Goal: Task Accomplishment & Management: Complete application form

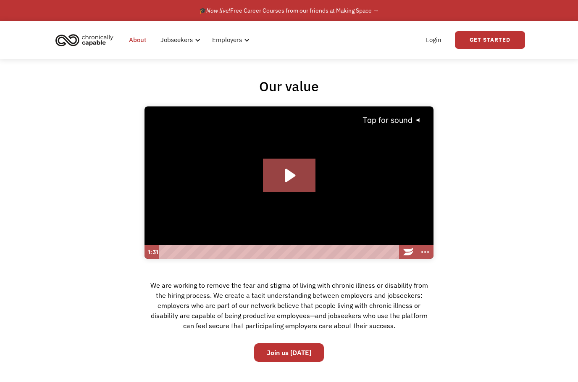
click at [81, 39] on img "home" at bounding box center [84, 40] width 63 height 18
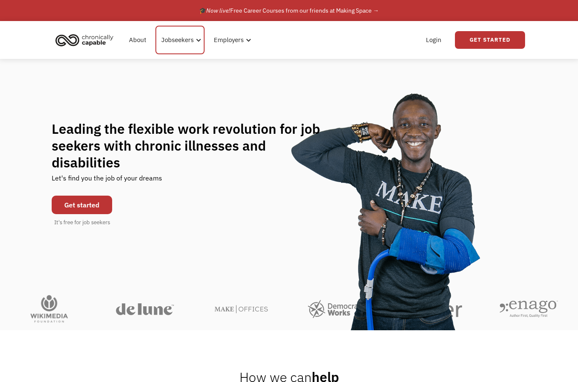
click at [186, 40] on div "Jobseekers" at bounding box center [177, 40] width 32 height 10
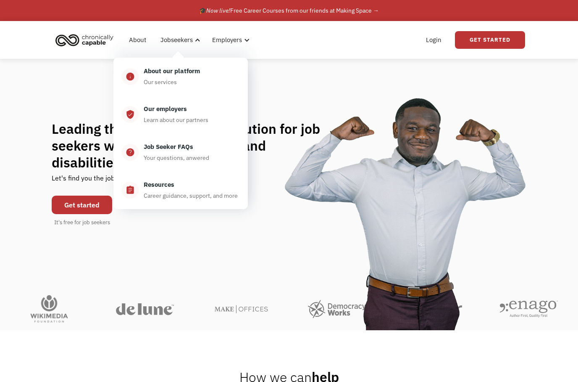
click at [505, 36] on link "Get Started" at bounding box center [490, 40] width 70 height 18
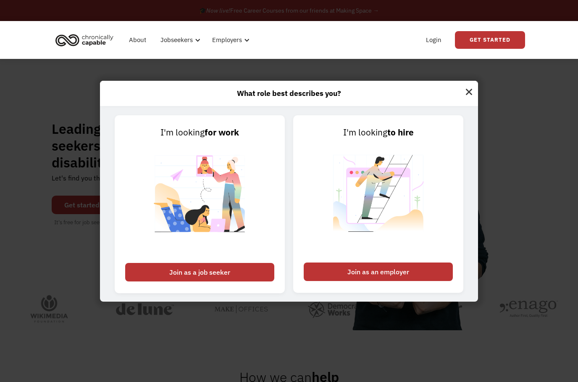
click at [148, 281] on div "Join as a job seeker" at bounding box center [199, 272] width 149 height 18
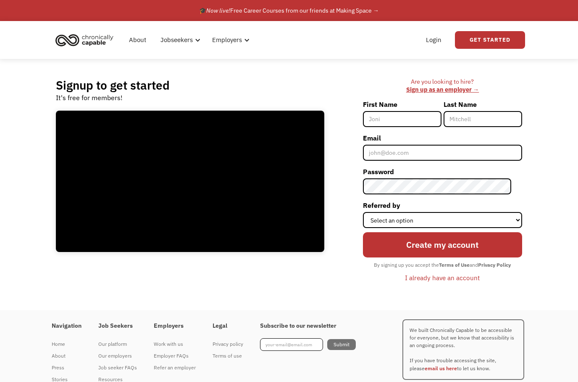
click at [413, 118] on input "First Name" at bounding box center [402, 119] width 79 height 16
type input "[PERSON_NAME]"
click at [491, 116] on input "Last Name" at bounding box center [483, 119] width 79 height 16
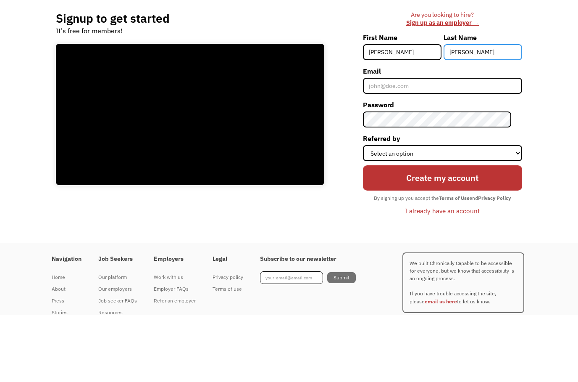
type input "Kittel"
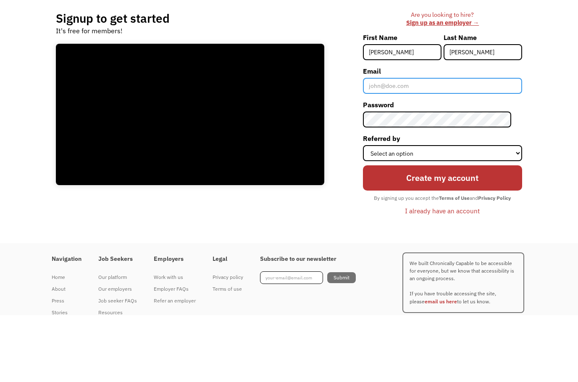
click at [433, 145] on input "Email" at bounding box center [442, 153] width 159 height 16
type input "jtkittel@gmail.com"
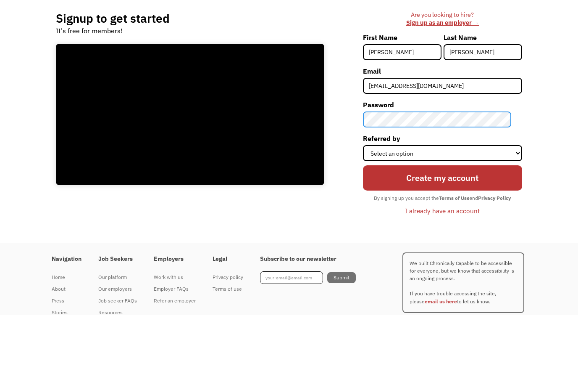
scroll to position [34, 0]
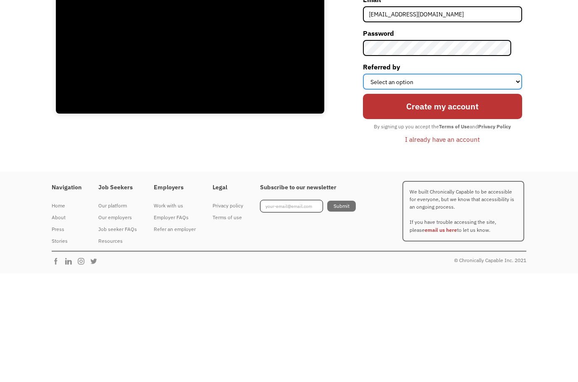
click at [515, 182] on select "Select an option Instagram Facebook Twitter Search Engine News Article Word of …" at bounding box center [442, 190] width 159 height 16
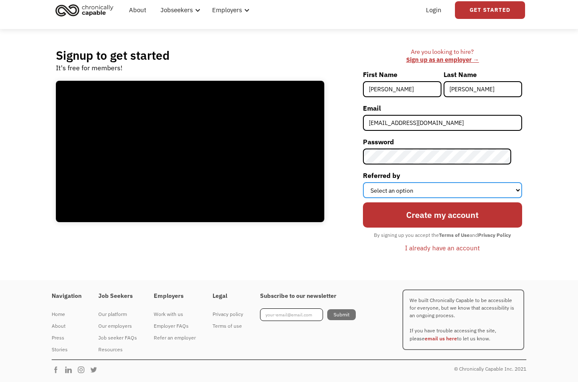
select select "Search Engine"
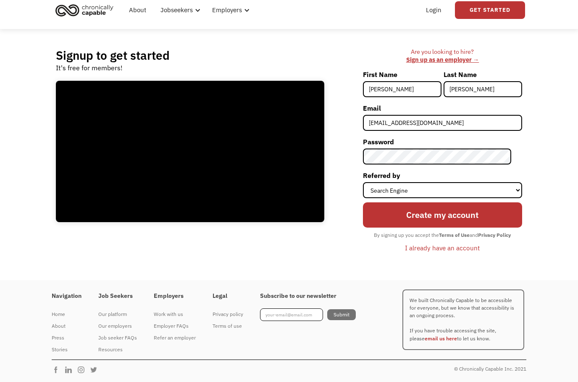
click at [468, 211] on input "Create my account" at bounding box center [442, 214] width 159 height 25
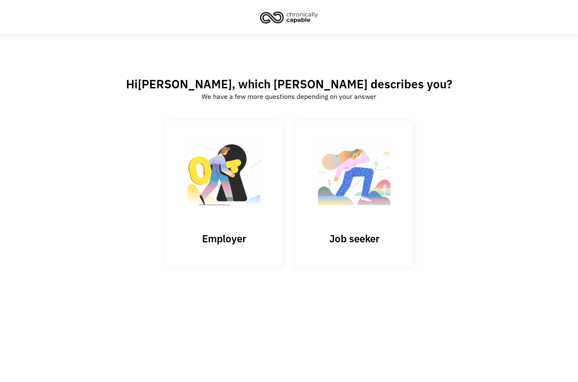
click at [375, 245] on h3 "Job seeker" at bounding box center [354, 238] width 84 height 13
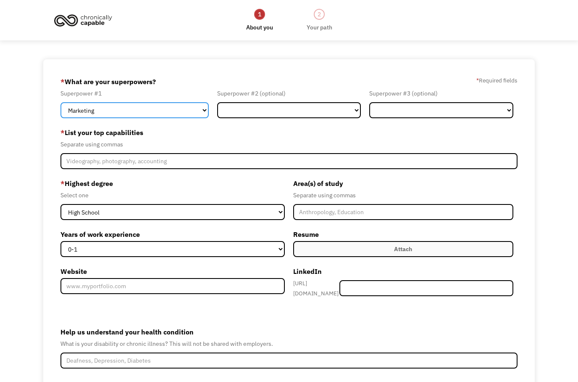
click at [82, 113] on select "Marketing Human Resources Finance Technology Operations Sales Industrial & Manu…" at bounding box center [135, 110] width 148 height 16
select select "Healthcare"
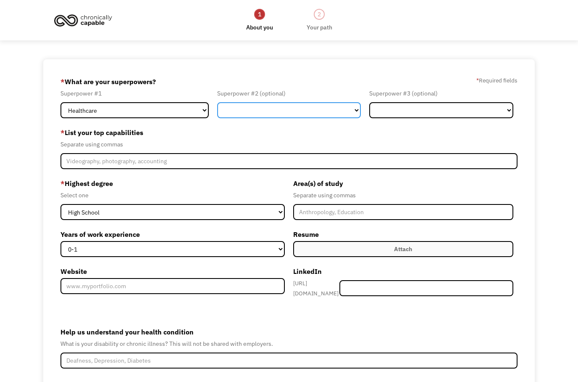
click at [353, 114] on select "Marketing Human Resources Finance Technology Operations Sales Industrial & Manu…" at bounding box center [289, 110] width 144 height 16
select select "Technology"
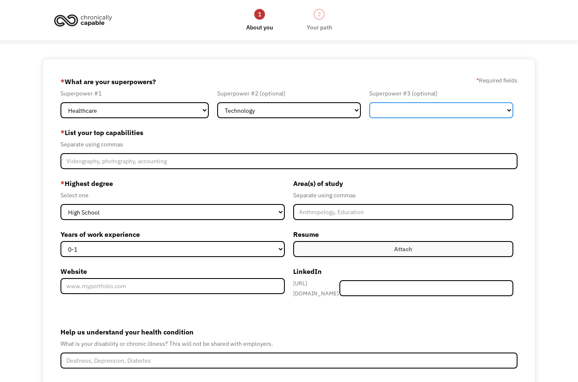
click at [504, 113] on select "Marketing Human Resources Finance Technology Operations Sales Industrial & Manu…" at bounding box center [441, 110] width 144 height 16
select select "Customer Service"
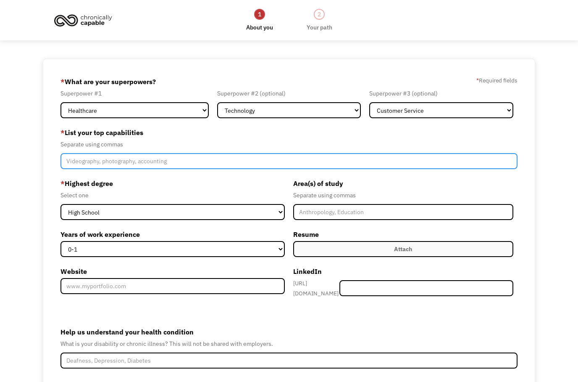
click at [161, 166] on input "Member-Create-Step1" at bounding box center [289, 161] width 457 height 16
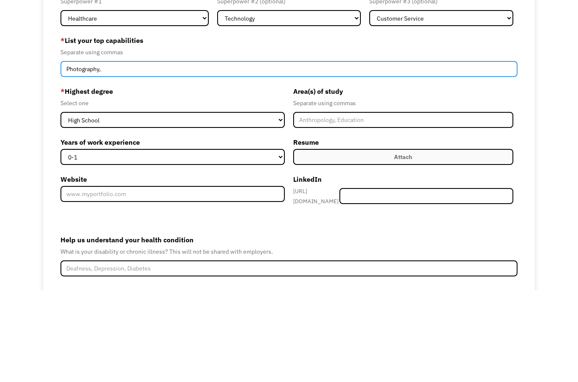
click at [69, 153] on input "Photography," at bounding box center [289, 161] width 457 height 16
click at [216, 153] on input "Licensed Psychiatric Technician, Photography," at bounding box center [289, 161] width 457 height 16
click at [150, 153] on input "Licensed Psychiatric Technician, Photography," at bounding box center [289, 161] width 457 height 16
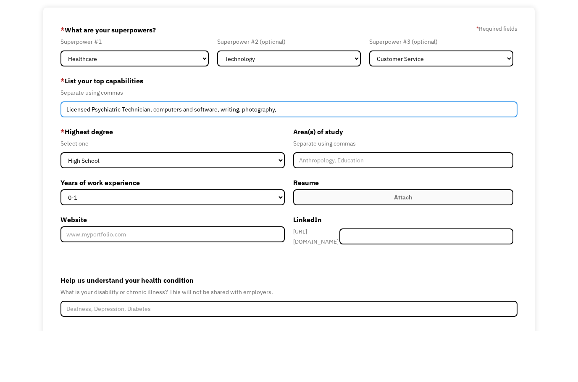
click at [241, 153] on input "Licensed Psychiatric Technician, computers and software, writing, photography," at bounding box center [289, 161] width 457 height 16
click at [156, 153] on input "Licensed Psychiatric Technician, computers and software, writing, transcribing,…" at bounding box center [289, 161] width 457 height 16
click at [310, 153] on input "Licensed Psychiatric Technician, working with computers and software, writing, …" at bounding box center [289, 161] width 457 height 16
click at [368, 153] on input "Licensed Psychiatric Technician, working with computers and software, writing, …" at bounding box center [289, 161] width 457 height 16
click at [313, 153] on input "Licensed Psychiatric Technician, working with computers and software, writing, …" at bounding box center [289, 161] width 457 height 16
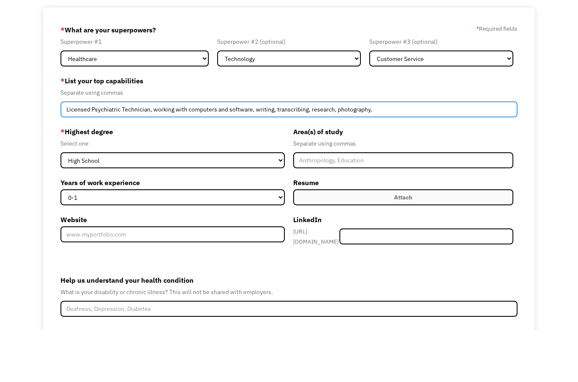
type input "Licensed Psychiatric Technician, working with computers and software, writing, …"
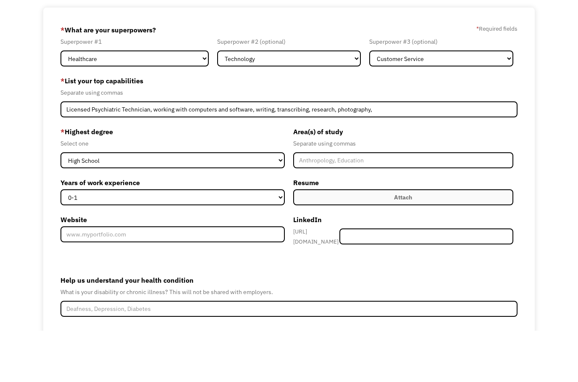
click at [279, 204] on select "High School Associates Bachelors Master's PhD" at bounding box center [173, 212] width 224 height 16
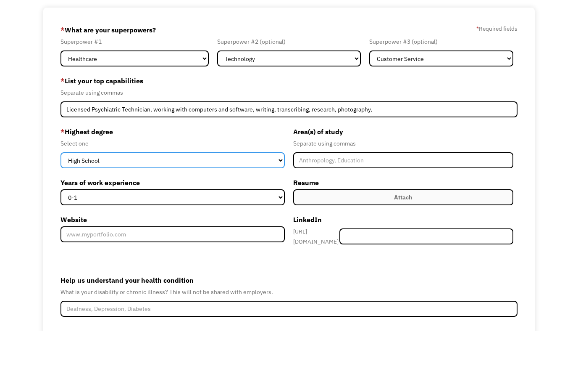
scroll to position [65, 0]
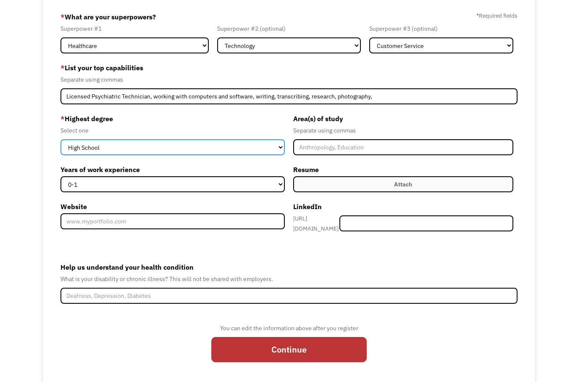
select select "associates"
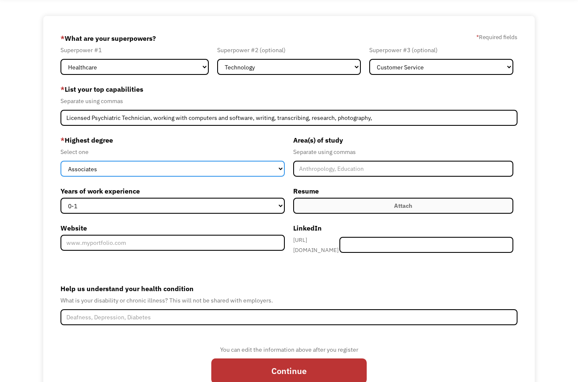
scroll to position [42, 0]
click at [279, 177] on select "High School Associates Bachelors Master's PhD" at bounding box center [173, 169] width 224 height 16
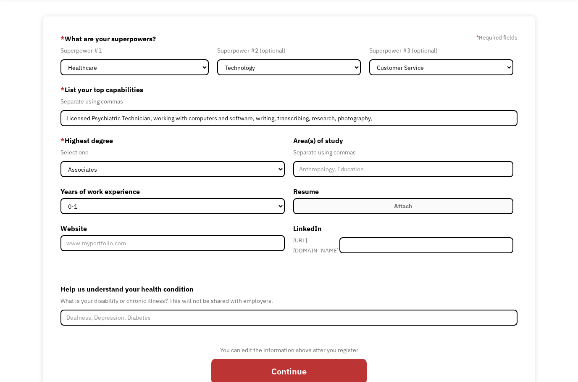
click at [349, 172] on input "Member-Create-Step1" at bounding box center [403, 169] width 220 height 16
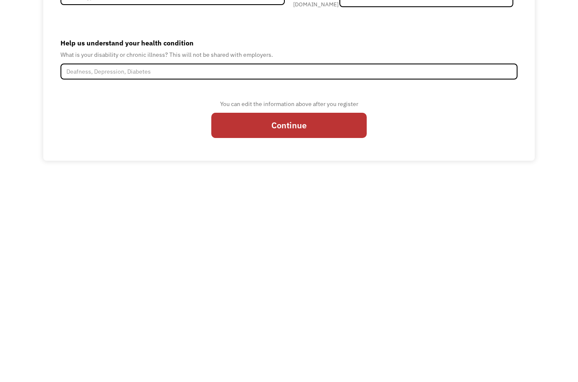
scroll to position [90, 0]
type input "Psychiatric Technology"
click at [332, 314] on input "Continue" at bounding box center [288, 326] width 155 height 25
type input "Please wait..."
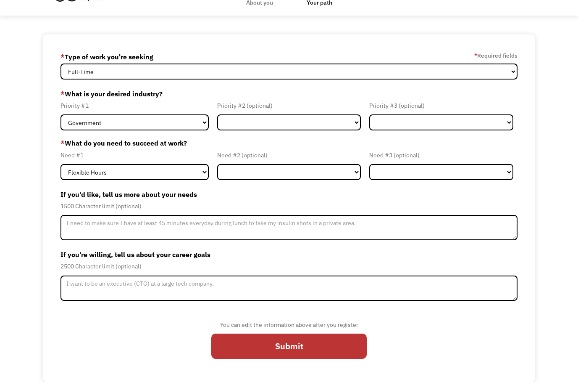
scroll to position [37, 0]
click at [311, 342] on input "Submit" at bounding box center [288, 345] width 155 height 25
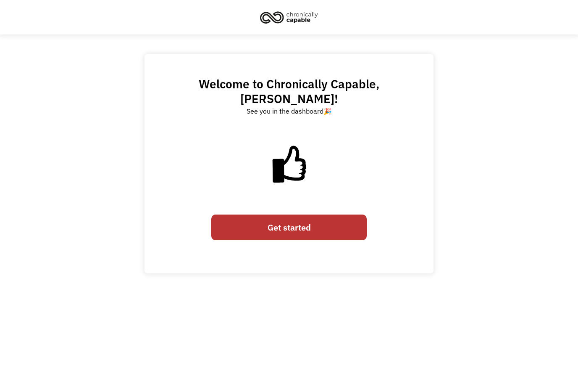
click at [318, 219] on link "Get started" at bounding box center [288, 226] width 155 height 25
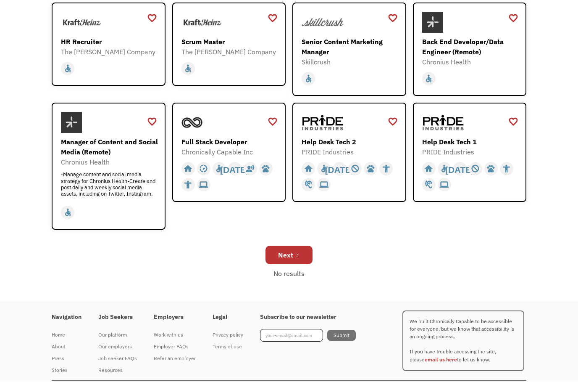
scroll to position [282, 0]
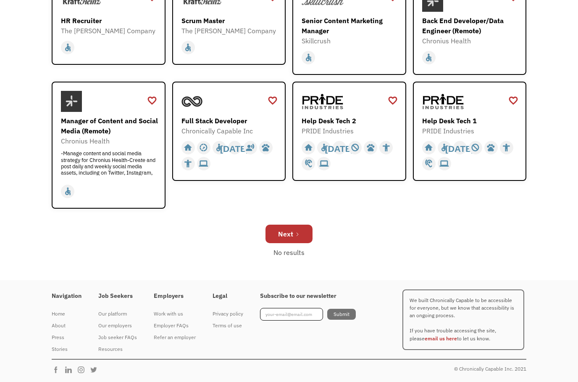
click at [451, 104] on img at bounding box center [443, 101] width 42 height 21
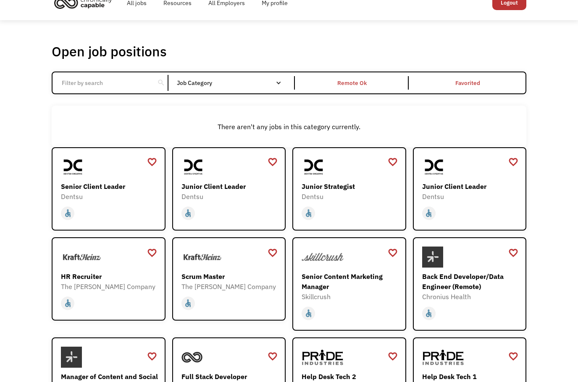
scroll to position [0, 0]
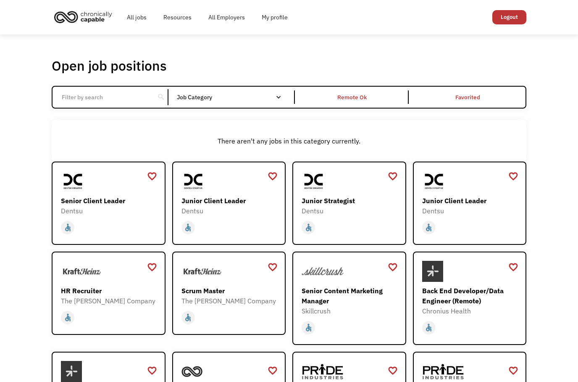
click at [284, 104] on div "Job Category" at bounding box center [233, 96] width 113 height 13
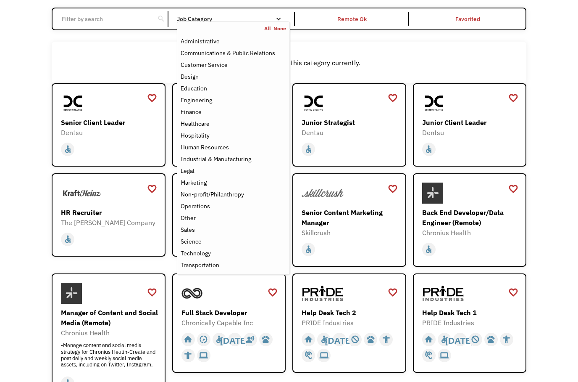
scroll to position [78, 0]
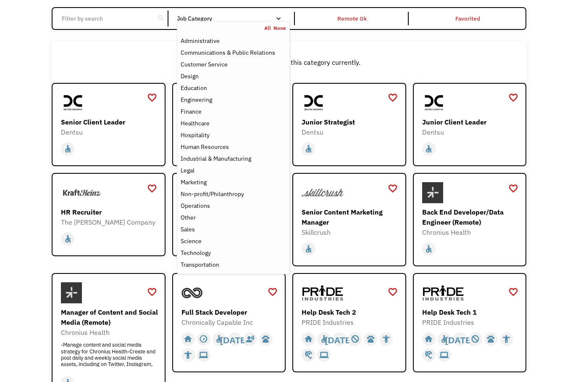
click at [207, 129] on div "Healthcare" at bounding box center [195, 123] width 29 height 10
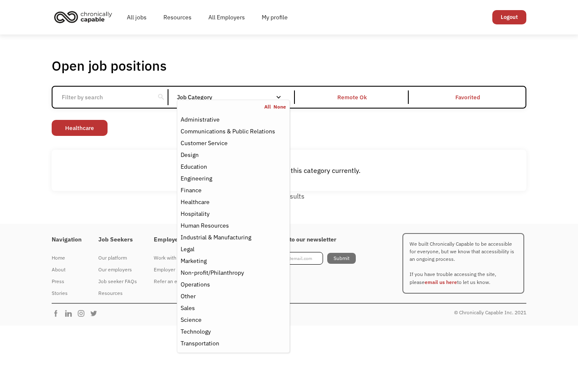
click at [359, 201] on div "No results" at bounding box center [289, 196] width 475 height 10
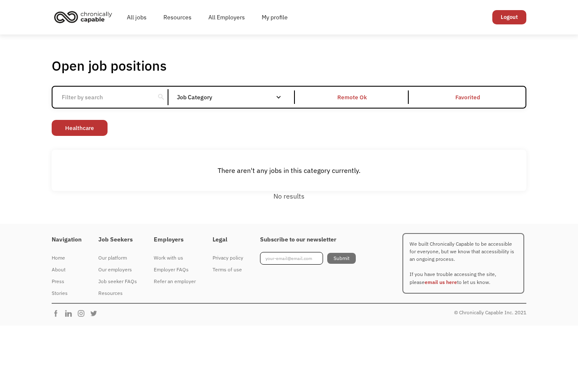
click at [274, 104] on div "Job Category" at bounding box center [233, 96] width 113 height 13
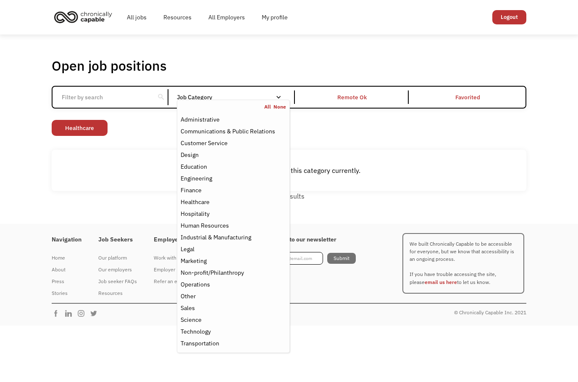
click at [213, 219] on div "Hospitality" at bounding box center [233, 213] width 105 height 10
click at [205, 195] on div "Finance" at bounding box center [233, 190] width 105 height 10
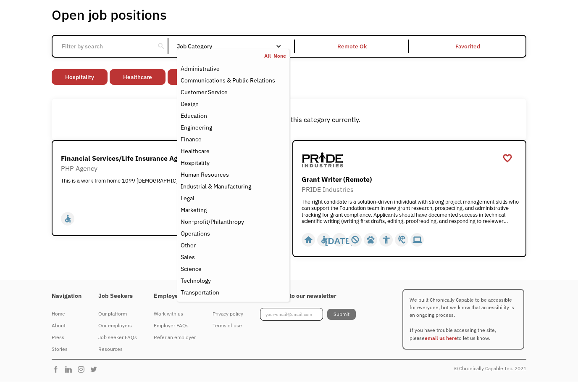
scroll to position [62, 0]
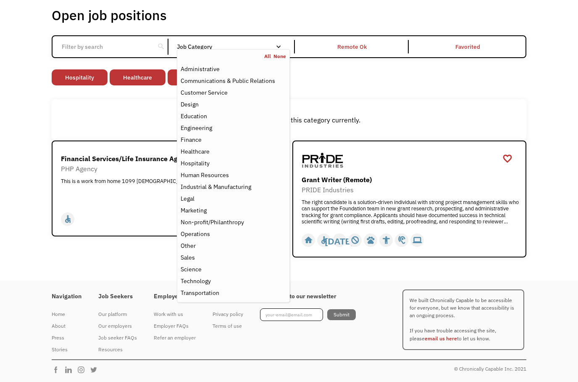
click at [145, 228] on link "Financial Services/Life Insurance Agent PHP Agency This is a work from home 109…" at bounding box center [169, 188] width 234 height 96
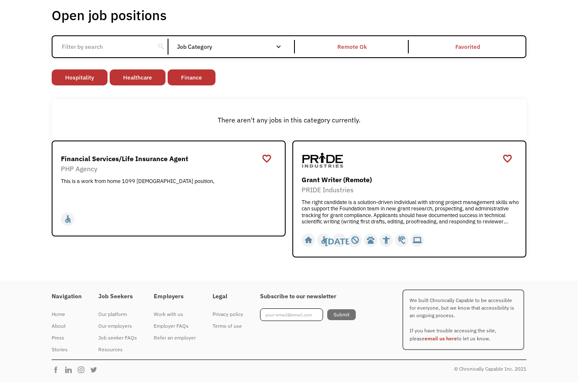
click at [286, 42] on div "Job Category" at bounding box center [233, 46] width 113 height 13
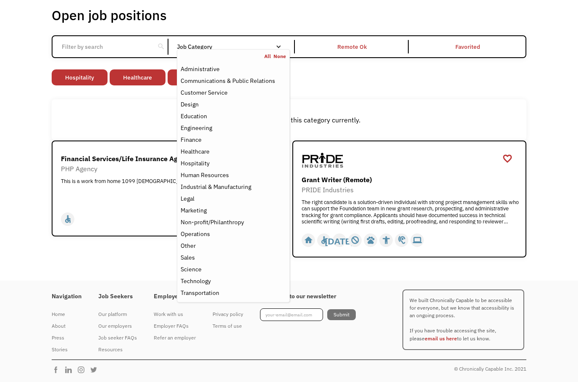
click at [220, 87] on div "Customer Service" at bounding box center [204, 92] width 47 height 10
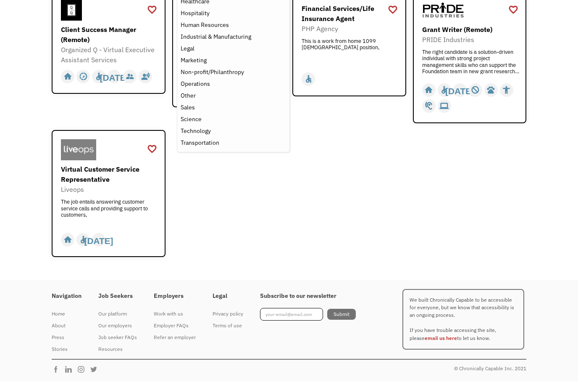
click at [334, 222] on div "favorite_border favorite Saving Senior Client Leader Dentsu https://join.smartr…" at bounding box center [289, 124] width 475 height 266
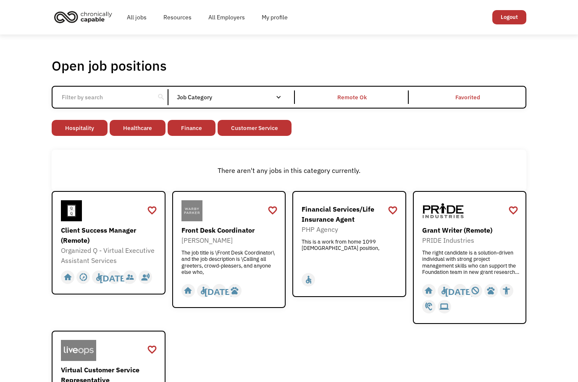
click at [281, 100] on div "Email Form" at bounding box center [279, 97] width 6 height 6
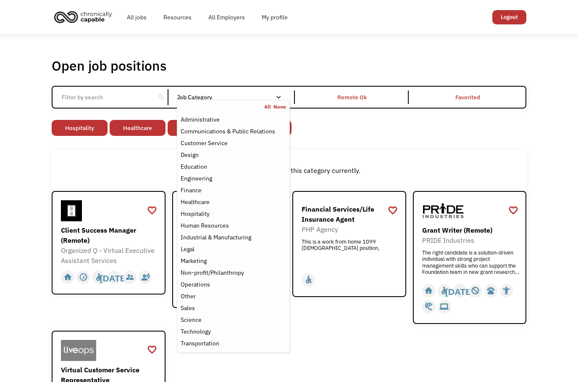
click at [256, 134] on div "Communications & Public Relations" at bounding box center [228, 131] width 95 height 10
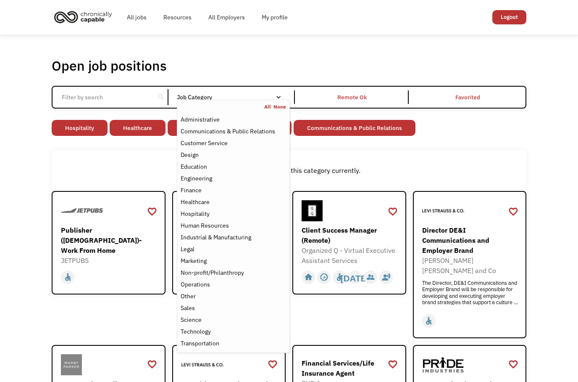
click at [216, 122] on div "Administrative" at bounding box center [200, 119] width 39 height 10
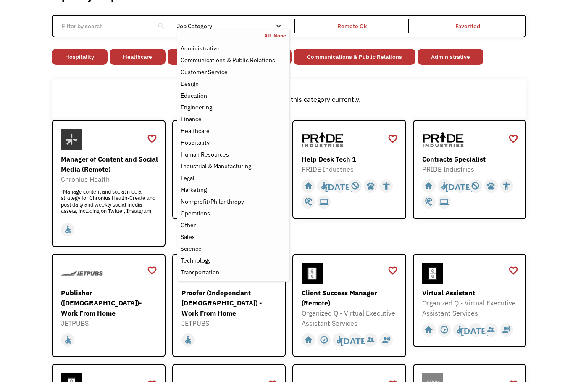
scroll to position [73, 0]
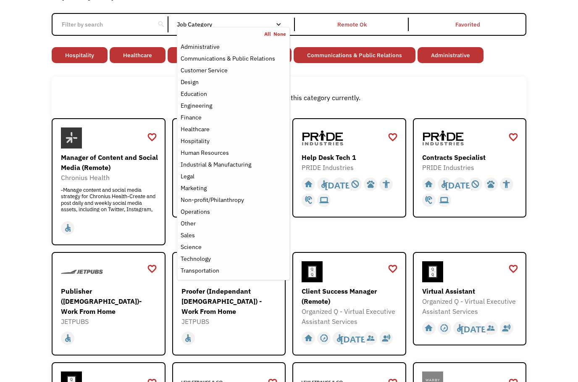
click at [203, 180] on div "Legal" at bounding box center [233, 176] width 105 height 10
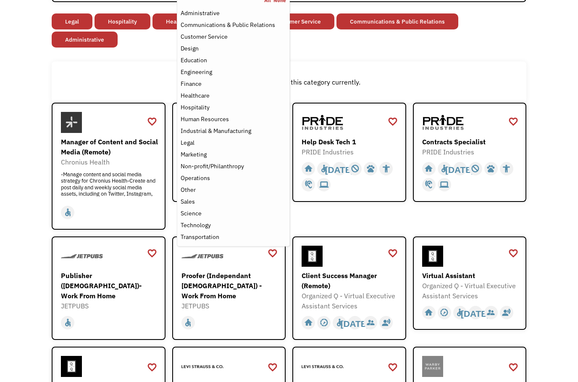
click at [245, 134] on div "Industrial & Manufacturing" at bounding box center [216, 131] width 71 height 10
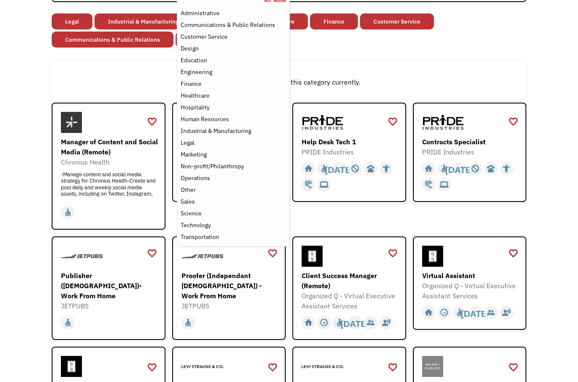
click at [226, 124] on div "Human Resources" at bounding box center [205, 119] width 48 height 10
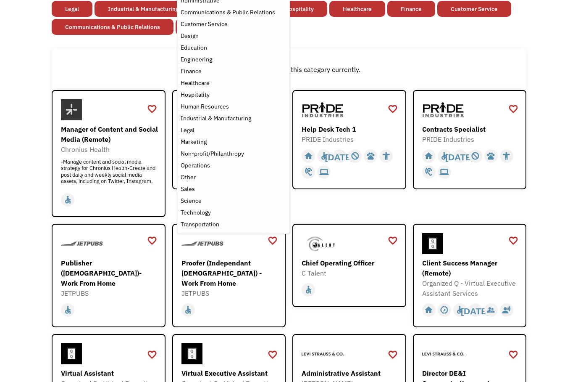
scroll to position [125, 0]
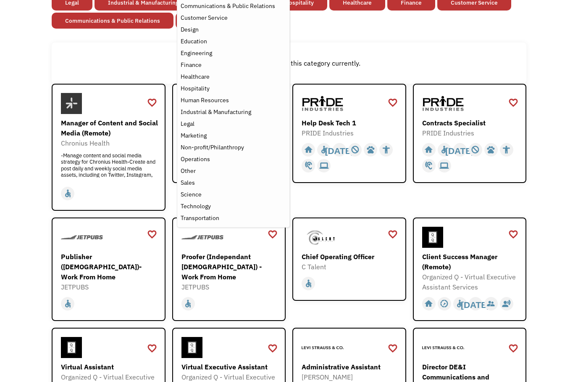
click at [213, 186] on div "Sales" at bounding box center [233, 183] width 105 height 10
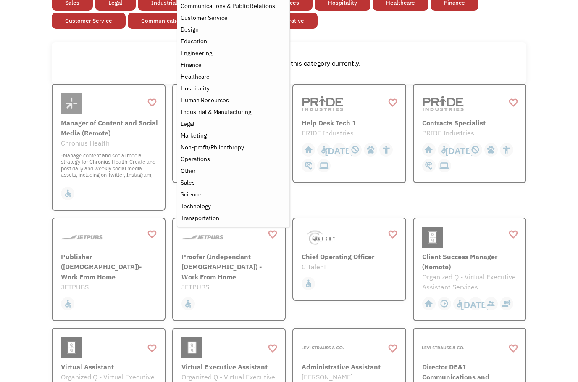
scroll to position [159, 0]
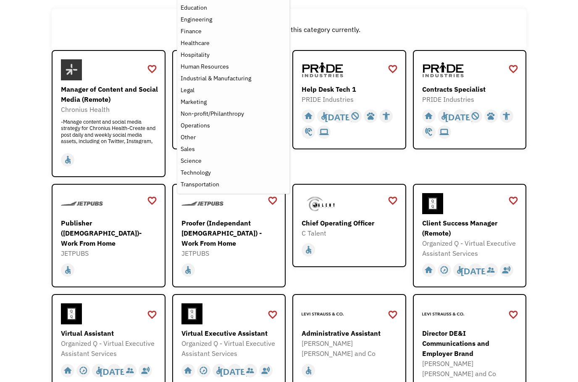
click at [219, 166] on div "Science" at bounding box center [233, 160] width 105 height 10
click at [226, 177] on div "Technology" at bounding box center [233, 172] width 105 height 10
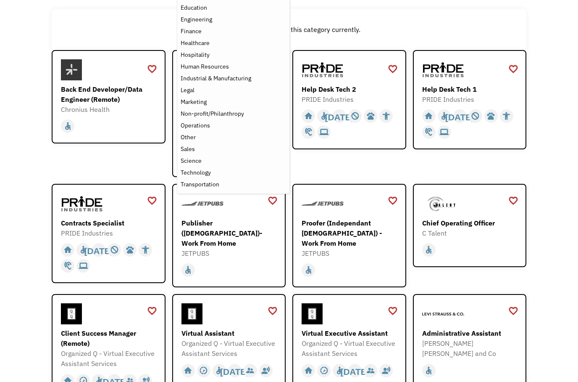
click at [232, 189] on div "Transportation" at bounding box center [233, 184] width 105 height 10
click at [191, 118] on div "Non-profit/Philanthropy" at bounding box center [212, 113] width 63 height 10
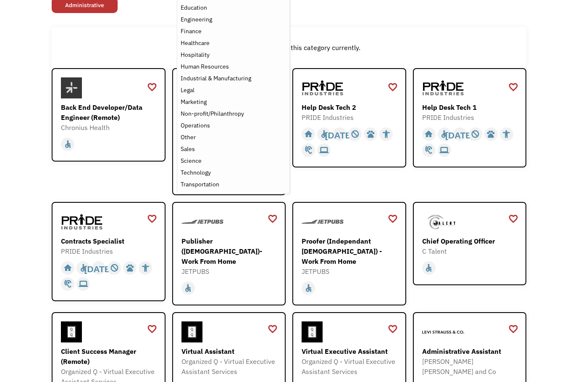
scroll to position [143, 0]
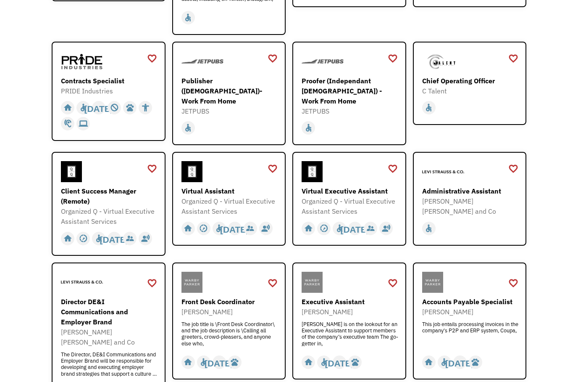
scroll to position [320, 0]
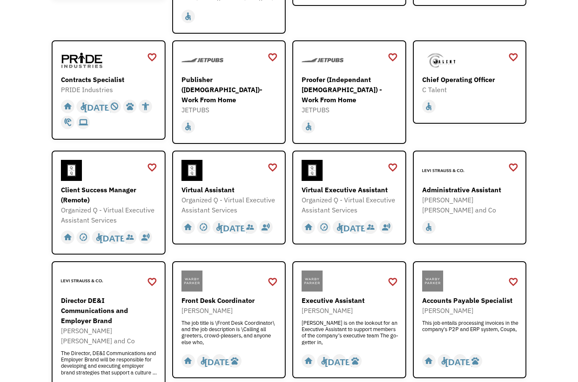
click at [357, 105] on div "JETPUBS" at bounding box center [350, 110] width 97 height 10
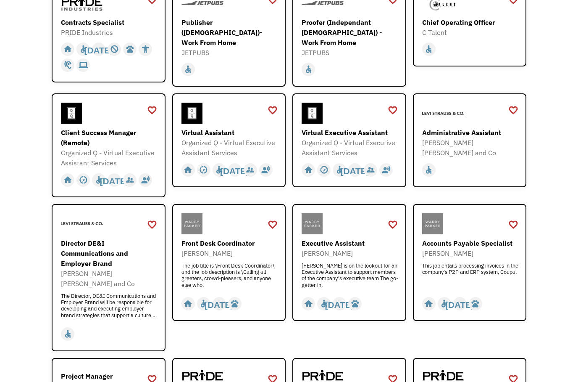
scroll to position [377, 0]
click at [342, 136] on div "Virtual Executive Assistant" at bounding box center [350, 132] width 97 height 10
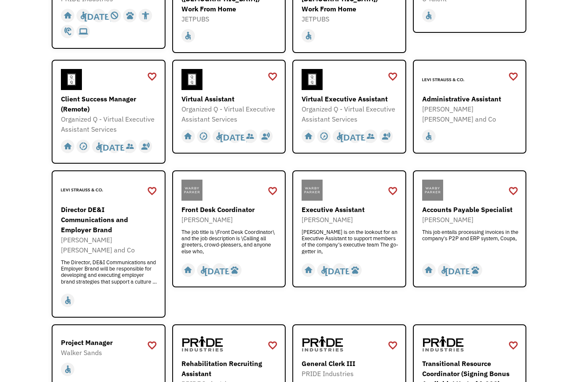
click at [256, 104] on div "Virtual Assistant" at bounding box center [230, 99] width 97 height 10
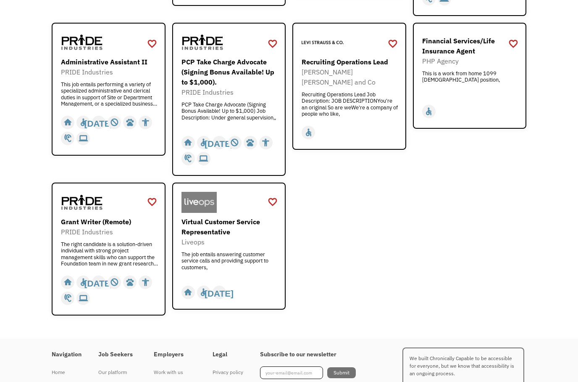
scroll to position [897, 0]
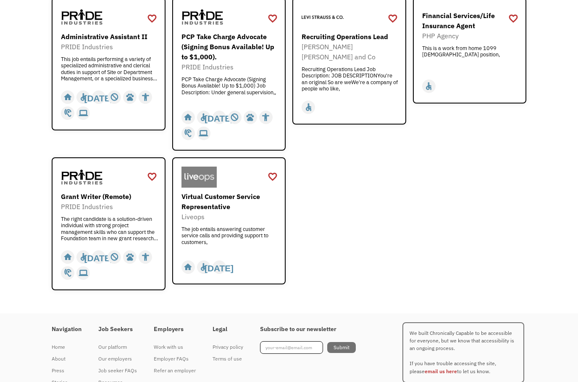
click at [206, 199] on div "Virtual Customer Service Representative" at bounding box center [230, 201] width 97 height 20
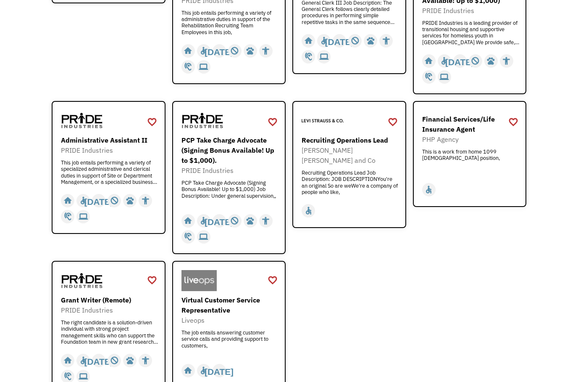
scroll to position [793, 0]
click at [261, 149] on div "PCP Take Charge Advocate (Signing Bonus Available! Up to $1,000)." at bounding box center [230, 150] width 97 height 30
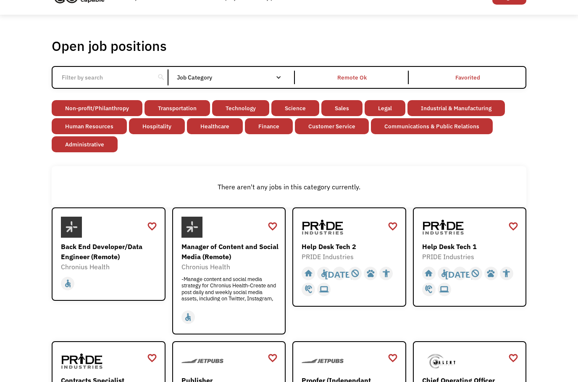
scroll to position [0, 0]
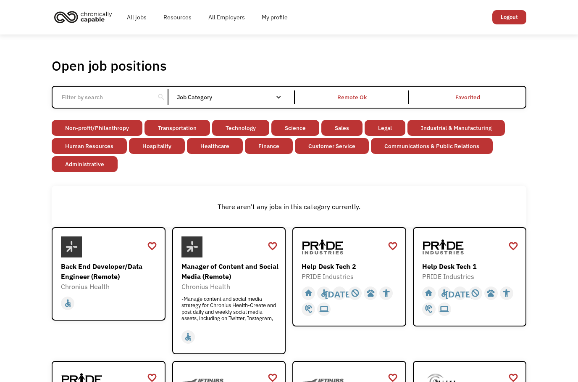
click at [228, 18] on link "All Employers" at bounding box center [226, 17] width 53 height 27
click at [137, 20] on link "All jobs" at bounding box center [136, 17] width 37 height 27
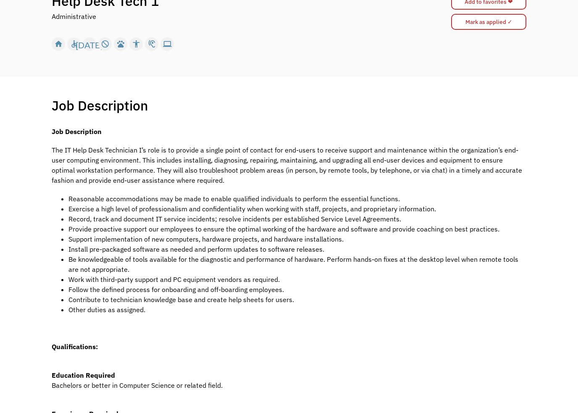
scroll to position [102, 0]
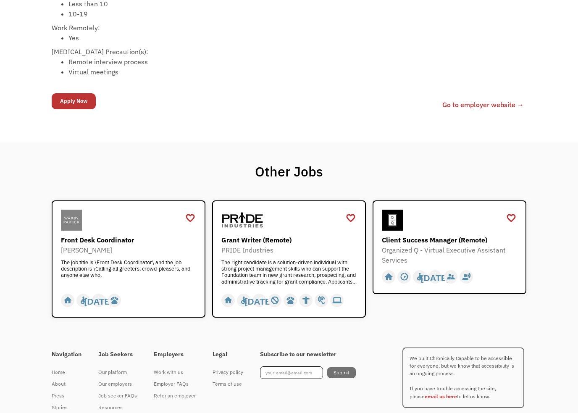
scroll to position [526, 0]
click at [485, 109] on link "Go to employer website →" at bounding box center [483, 104] width 82 height 10
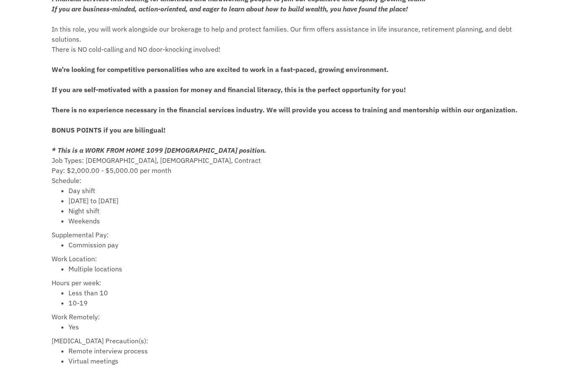
scroll to position [218, 0]
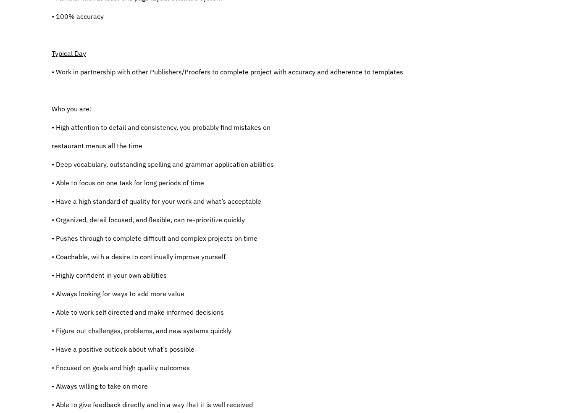
scroll to position [334, 0]
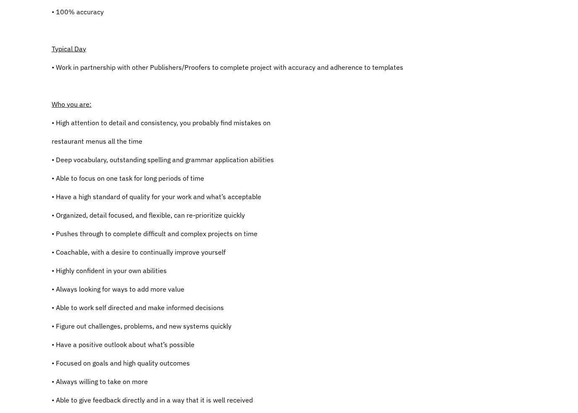
click at [455, 184] on div "Proofer - This position is an [DEMOGRAPHIC_DATA] Position (Remote Worker) Requi…" at bounding box center [289, 182] width 475 height 573
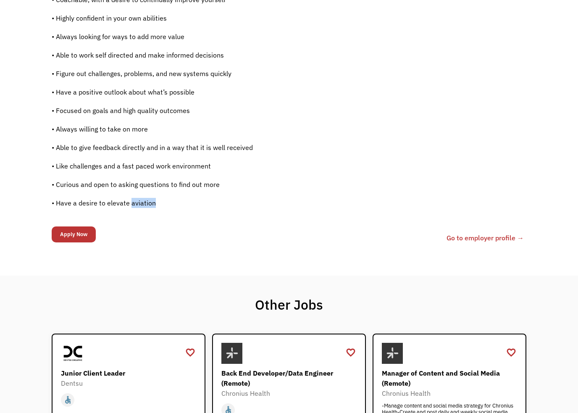
scroll to position [599, 0]
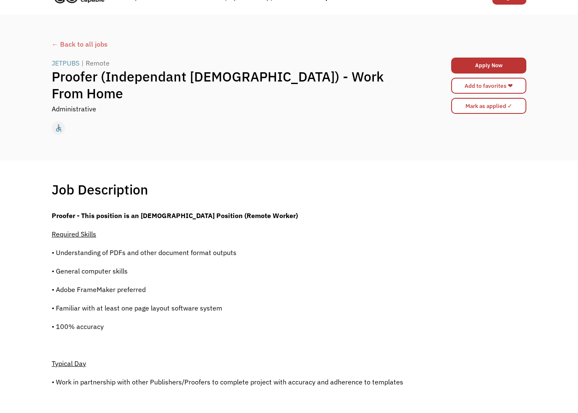
scroll to position [0, 0]
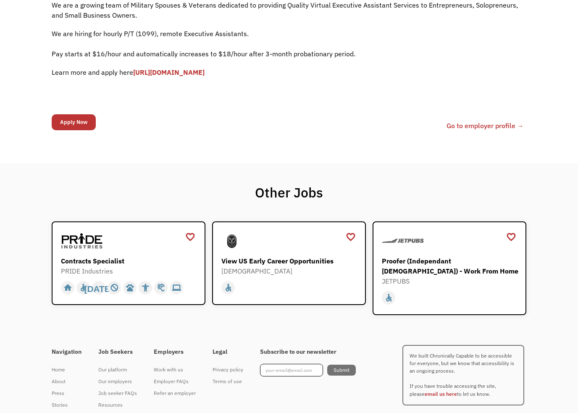
scroll to position [232, 0]
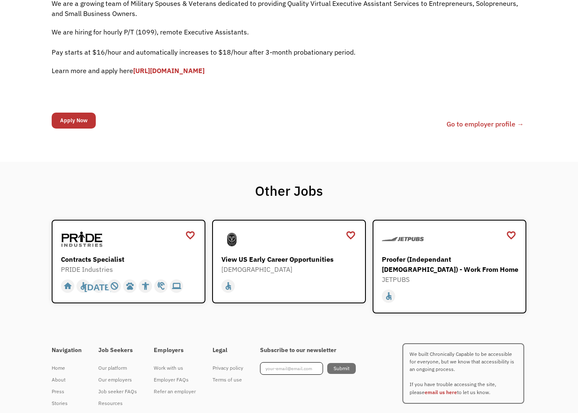
click at [162, 65] on div "We are a growing team of Military Spouses & Veterans dedicated to providing Qua…" at bounding box center [289, 51] width 475 height 104
click at [171, 75] on link "[URL][DOMAIN_NAME]" at bounding box center [168, 70] width 71 height 8
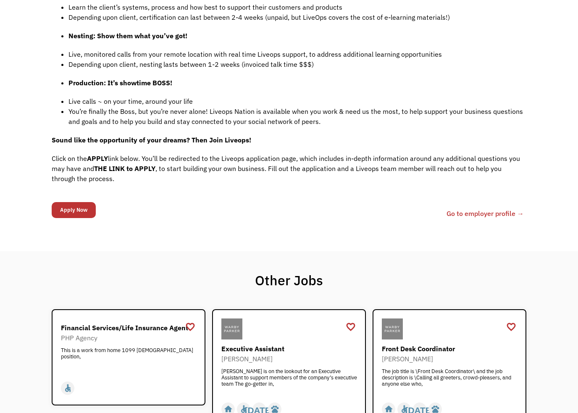
scroll to position [735, 0]
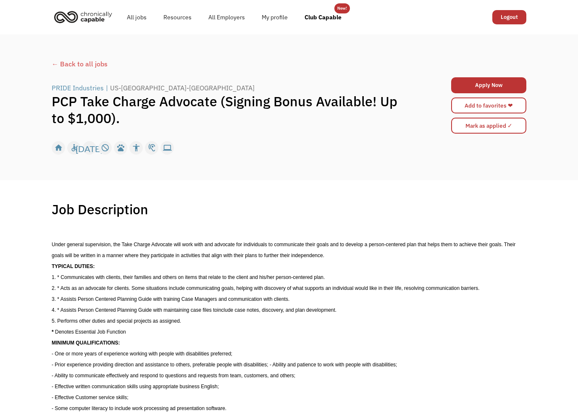
click at [64, 85] on div "PRIDE Industries" at bounding box center [78, 88] width 52 height 10
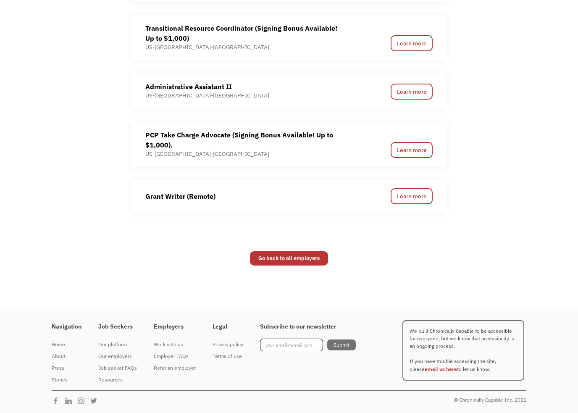
scroll to position [1120, 0]
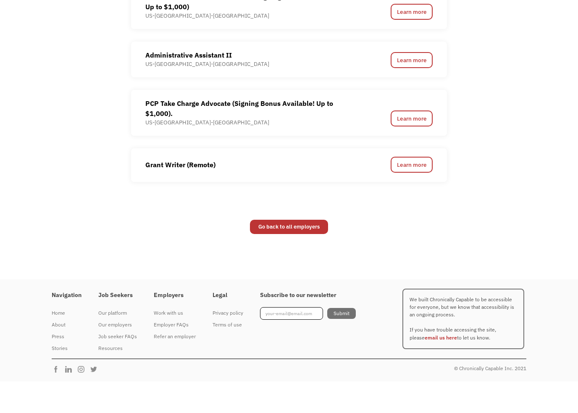
click at [349, 188] on div "Grant Writer (Remote)" at bounding box center [250, 196] width 210 height 16
click at [408, 188] on link "Learn more" at bounding box center [412, 196] width 42 height 16
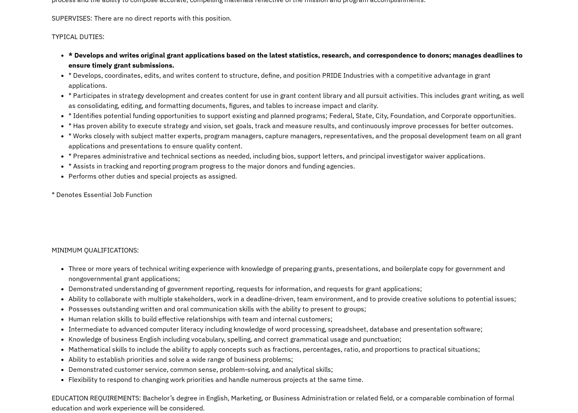
scroll to position [324, 0]
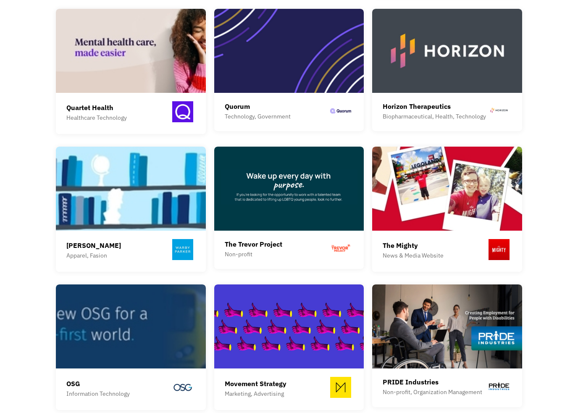
scroll to position [671, 0]
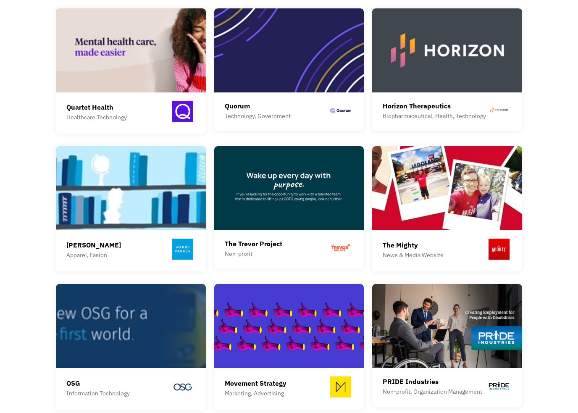
click at [445, 91] on img at bounding box center [447, 50] width 150 height 84
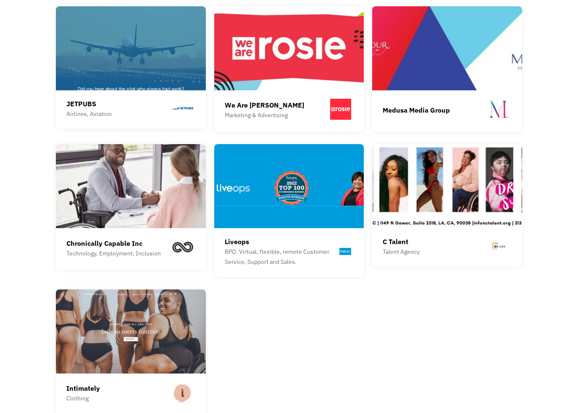
scroll to position [1087, 0]
click at [124, 76] on img at bounding box center [131, 48] width 150 height 84
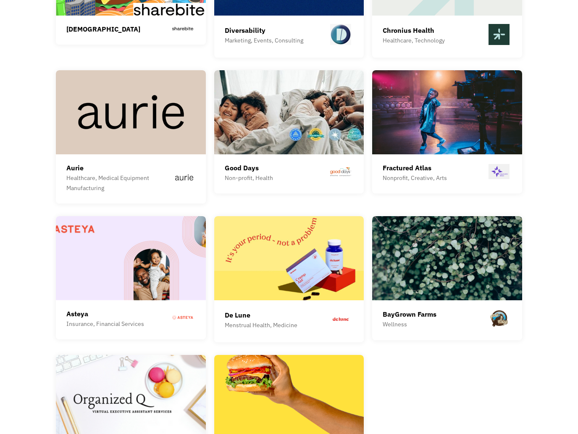
scroll to position [2146, 0]
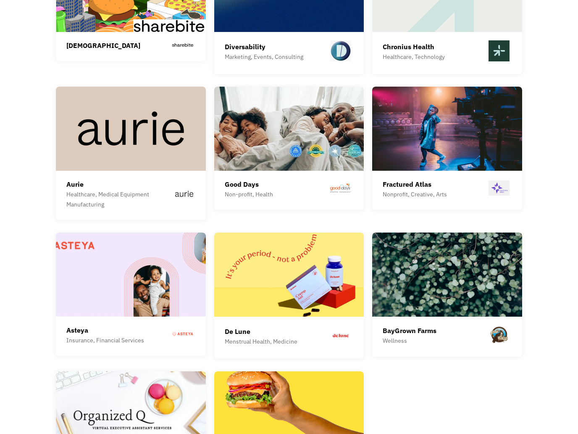
click at [437, 126] on img at bounding box center [447, 129] width 150 height 84
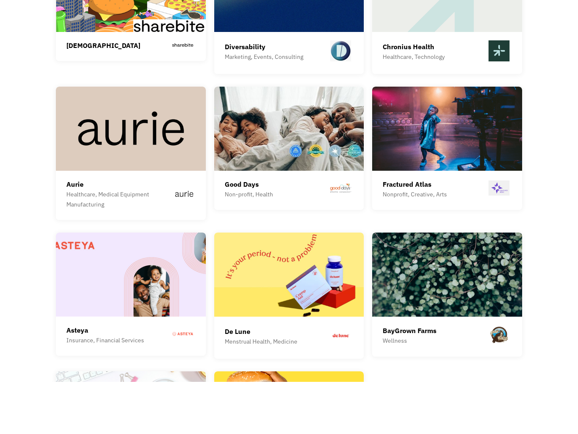
click at [91, 139] on img at bounding box center [131, 181] width 150 height 84
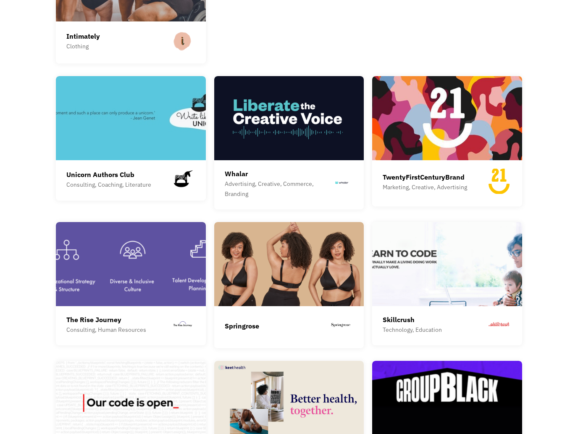
scroll to position [1449, 0]
click at [339, 116] on img at bounding box center [289, 118] width 150 height 84
click at [337, 126] on img at bounding box center [289, 118] width 150 height 84
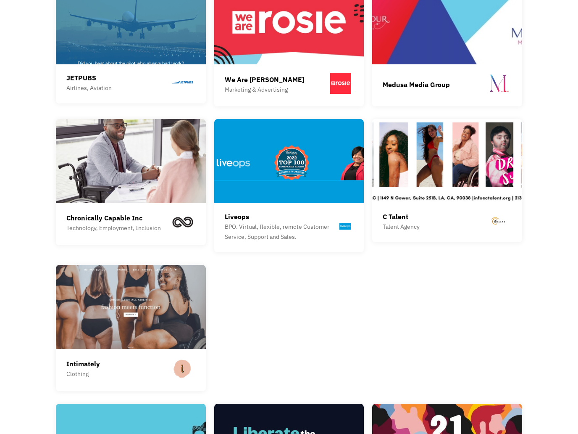
scroll to position [1121, 0]
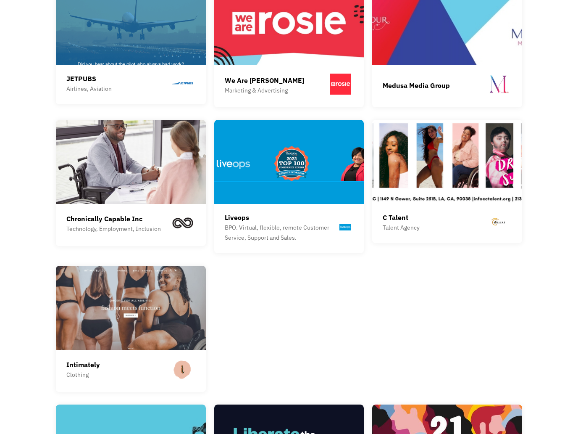
click at [85, 166] on img at bounding box center [131, 162] width 150 height 84
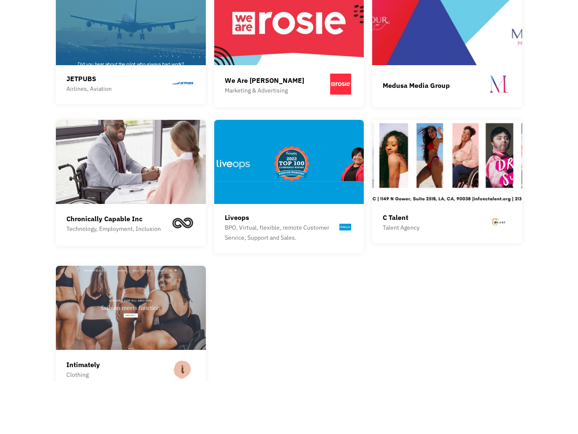
click at [442, 172] on img at bounding box center [447, 214] width 150 height 84
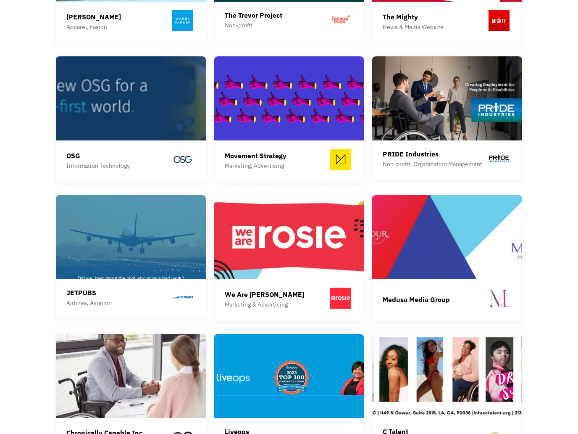
scroll to position [898, 0]
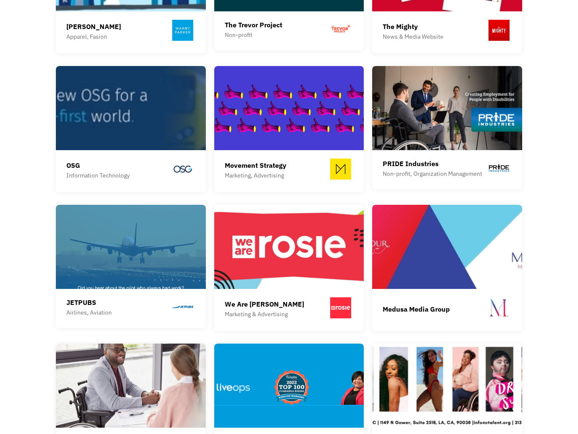
click at [248, 242] on img at bounding box center [289, 247] width 150 height 84
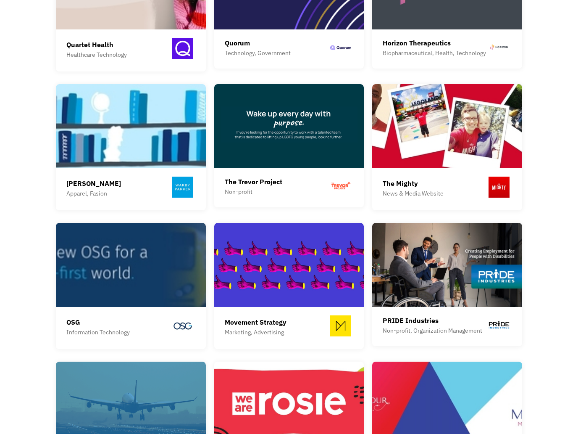
scroll to position [720, 0]
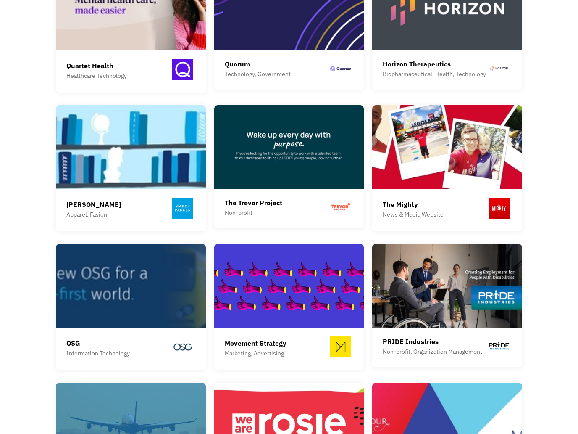
click at [445, 134] on img at bounding box center [447, 147] width 150 height 84
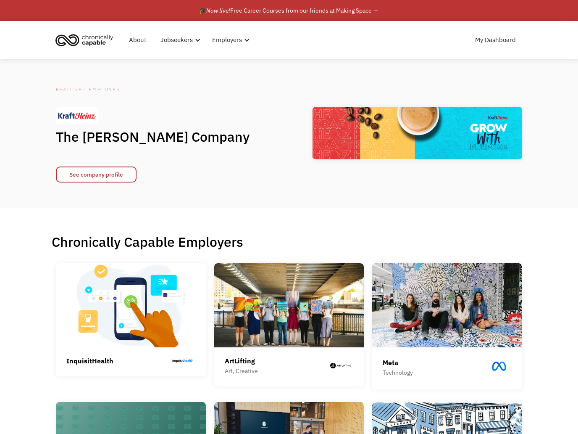
scroll to position [668, 0]
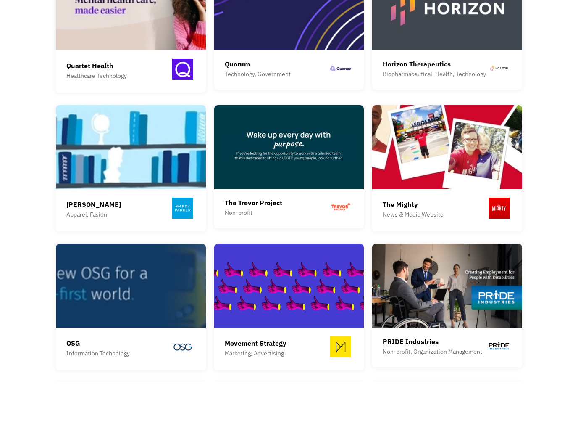
click at [316, 32] on img at bounding box center [289, 60] width 150 height 84
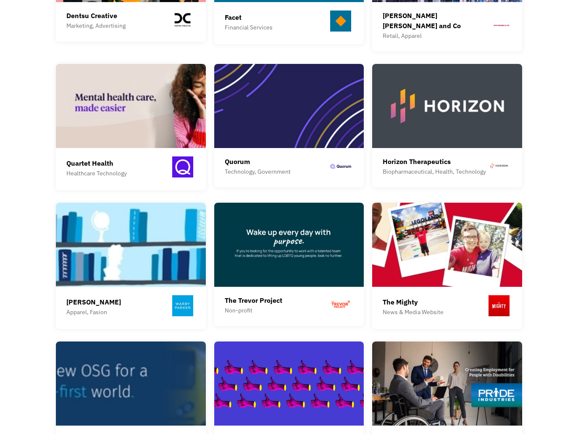
scroll to position [622, 0]
click at [95, 114] on img at bounding box center [131, 106] width 150 height 84
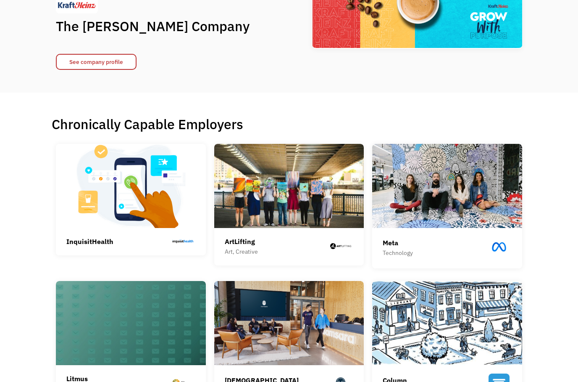
scroll to position [108, 0]
click at [95, 210] on img at bounding box center [131, 186] width 150 height 84
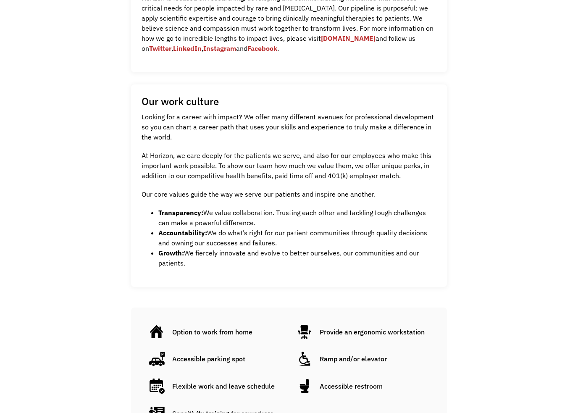
scroll to position [348, 0]
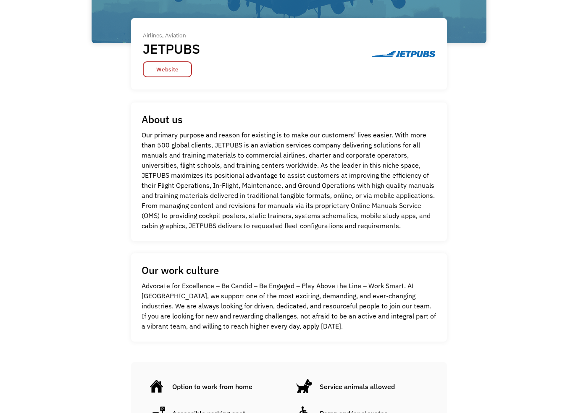
scroll to position [209, 0]
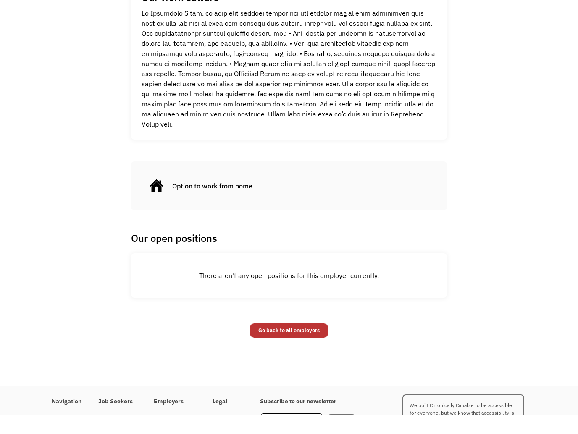
scroll to position [608, 0]
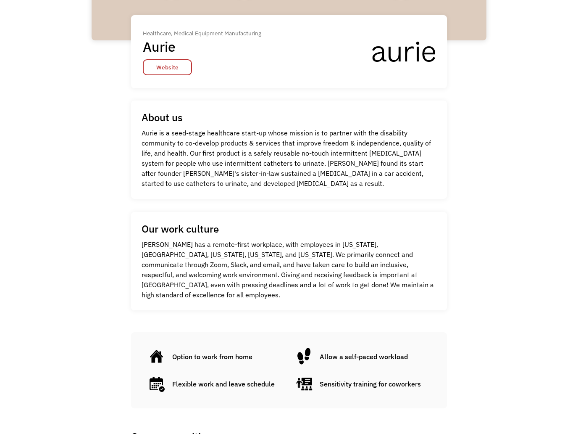
scroll to position [211, 0]
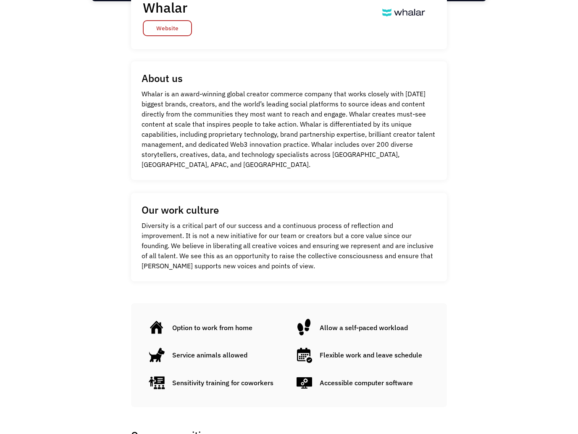
scroll to position [256, 0]
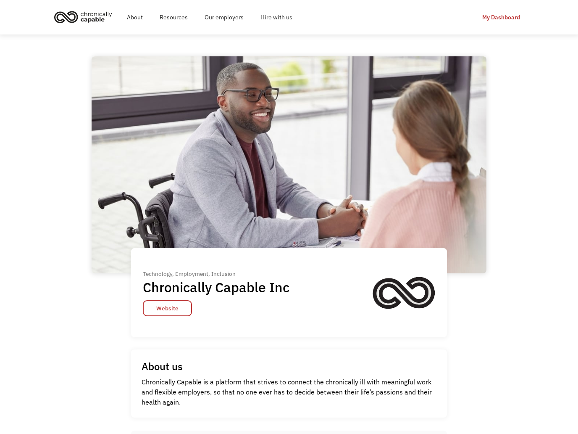
click at [72, 160] on div "Go Back Technology, Employment, Inclusion Chronically Capable Inc Website Techn…" at bounding box center [289, 375] width 578 height 639
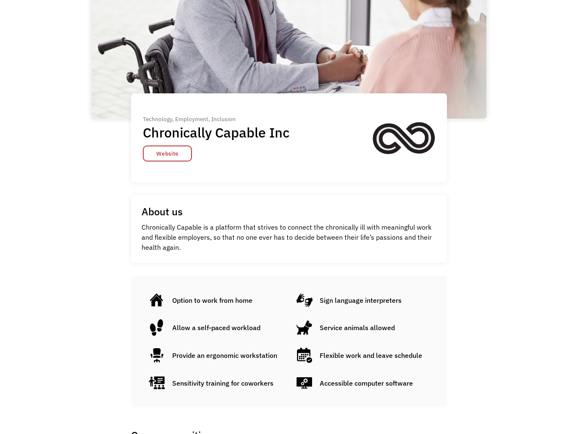
scroll to position [147, 0]
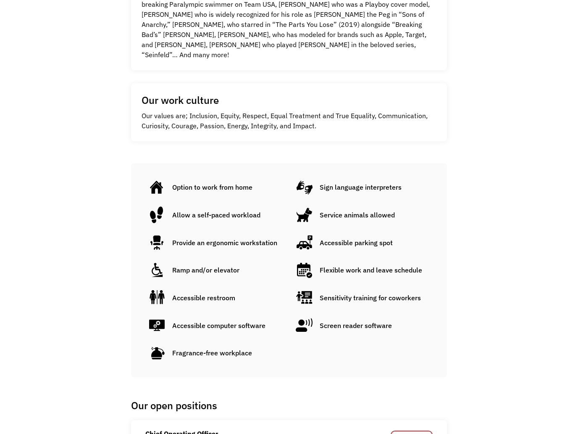
scroll to position [344, 0]
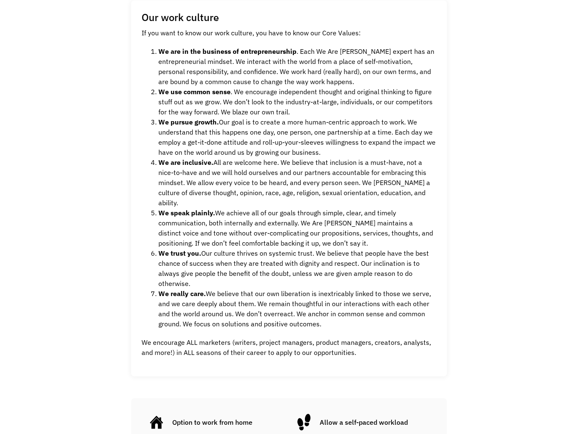
scroll to position [387, 0]
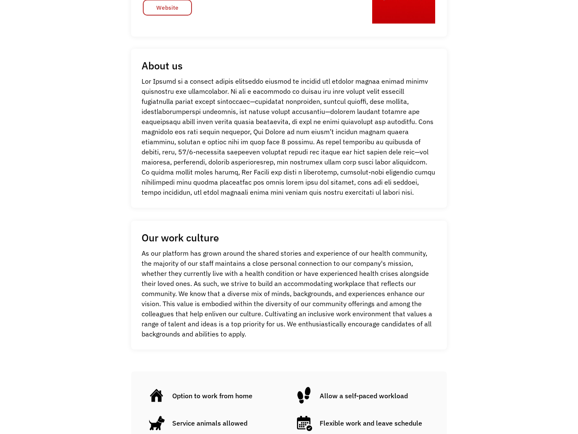
scroll to position [182, 0]
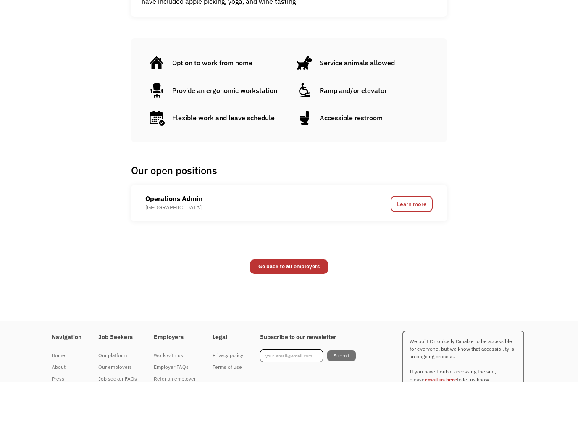
scroll to position [451, 0]
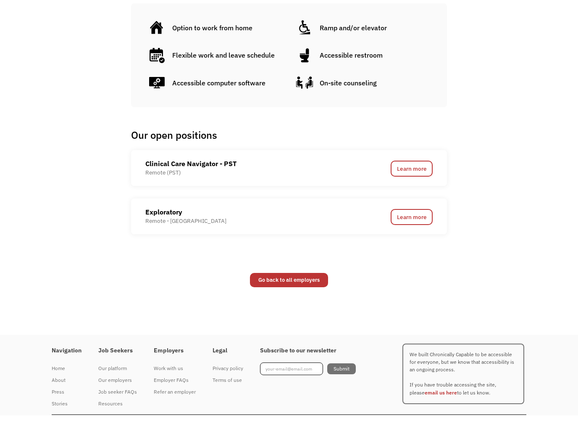
scroll to position [432, 0]
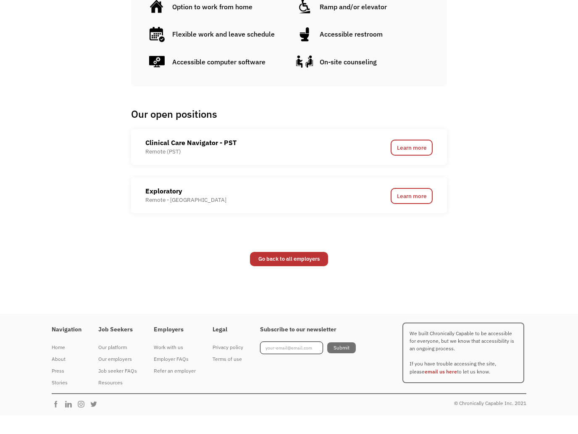
click at [406, 158] on link "Learn more" at bounding box center [412, 166] width 42 height 16
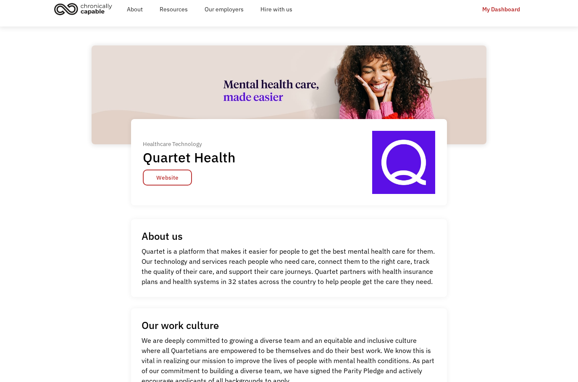
scroll to position [0, 0]
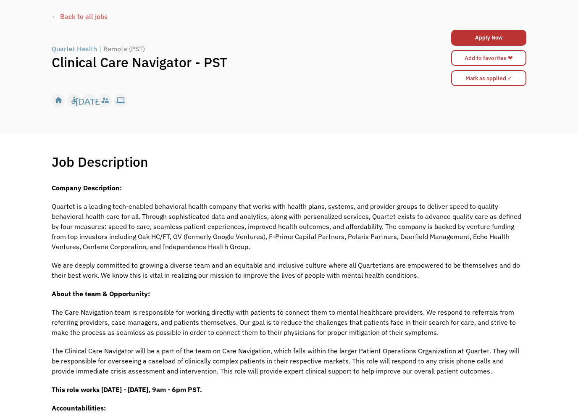
scroll to position [1, 0]
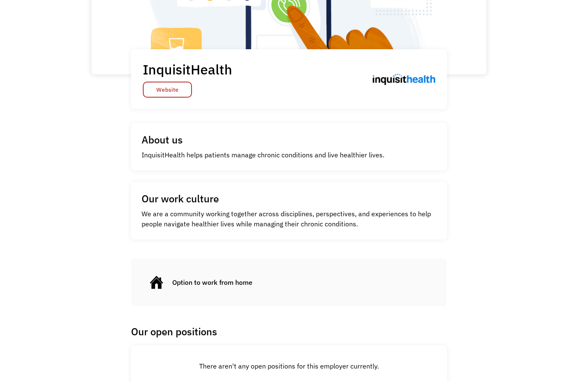
scroll to position [168, 0]
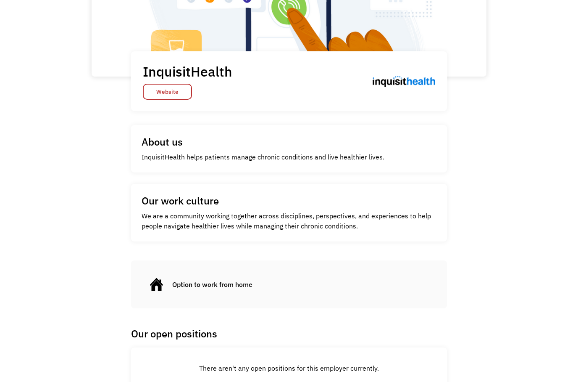
click at [153, 100] on link "Website" at bounding box center [167, 92] width 49 height 16
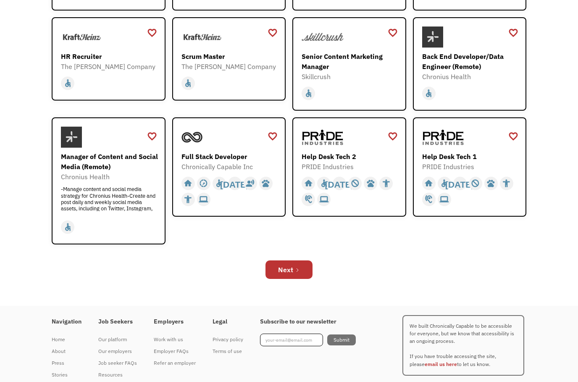
scroll to position [234, 0]
click at [230, 61] on div "Scrum Master" at bounding box center [230, 56] width 97 height 10
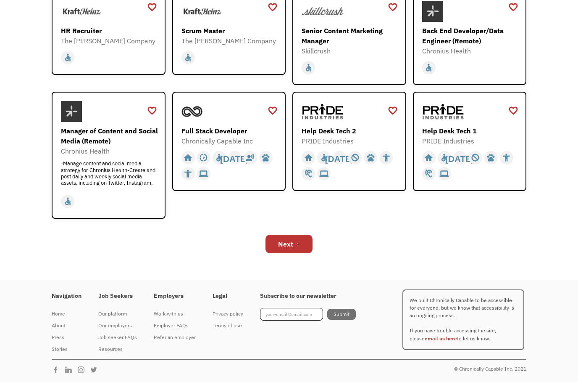
click at [463, 132] on div "Help Desk Tech 1" at bounding box center [470, 131] width 97 height 10
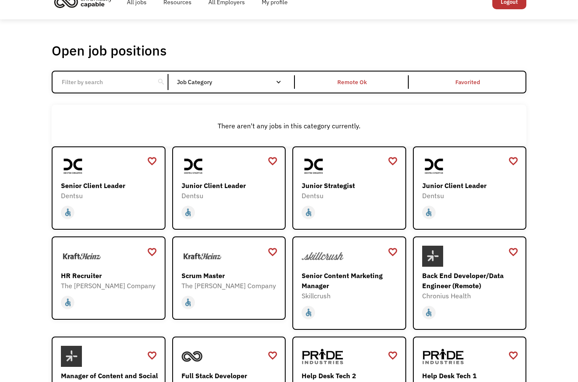
scroll to position [0, 0]
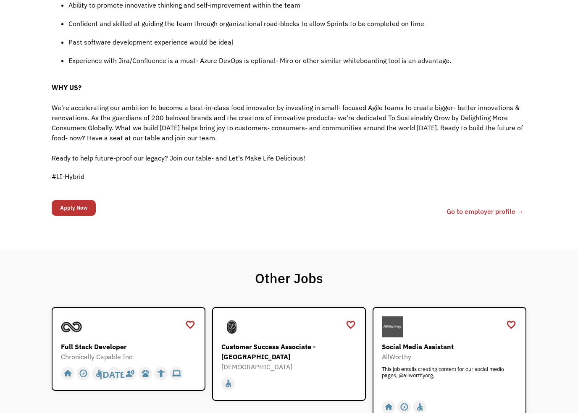
scroll to position [870, 0]
